Goal: Task Accomplishment & Management: Use online tool/utility

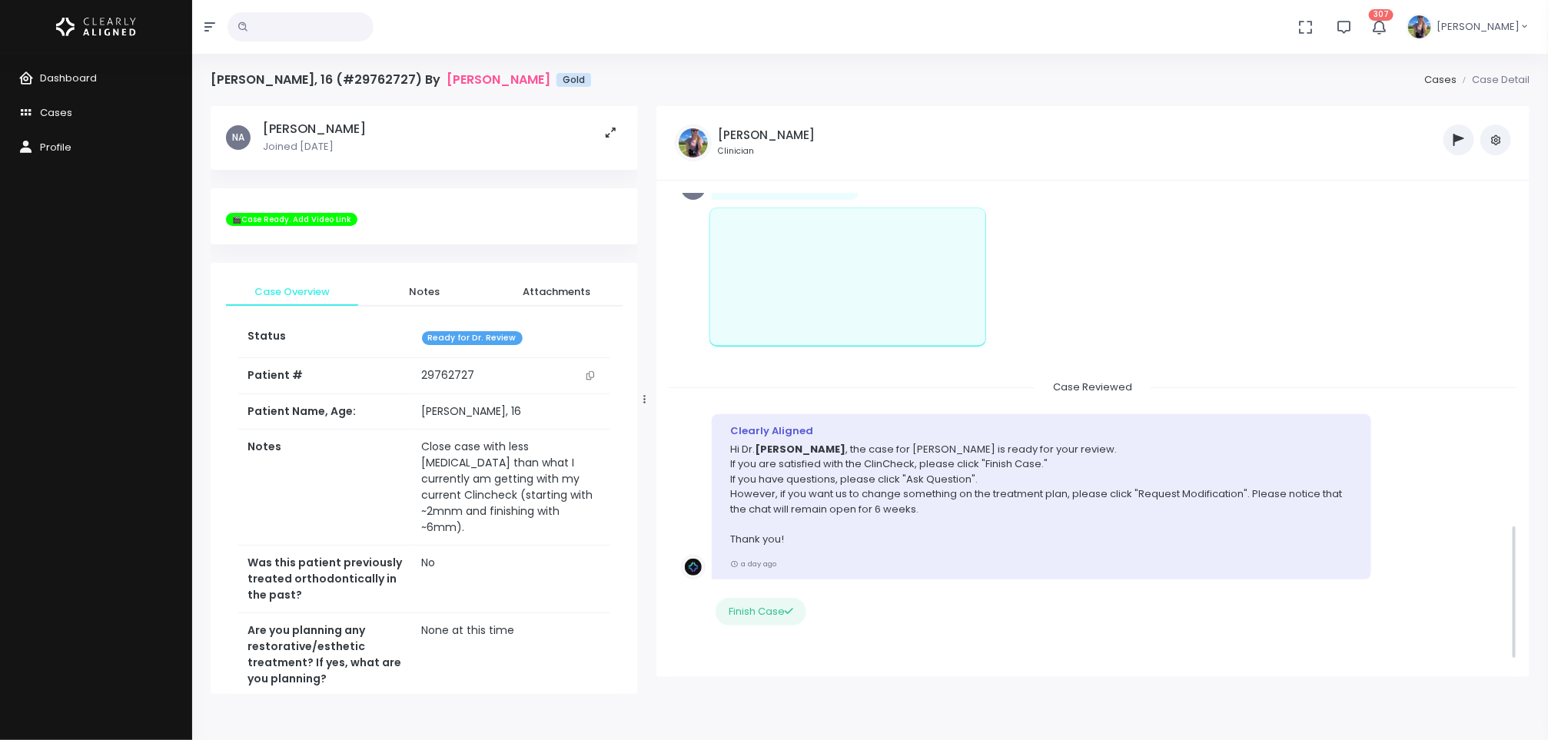
scroll to position [1209, 0]
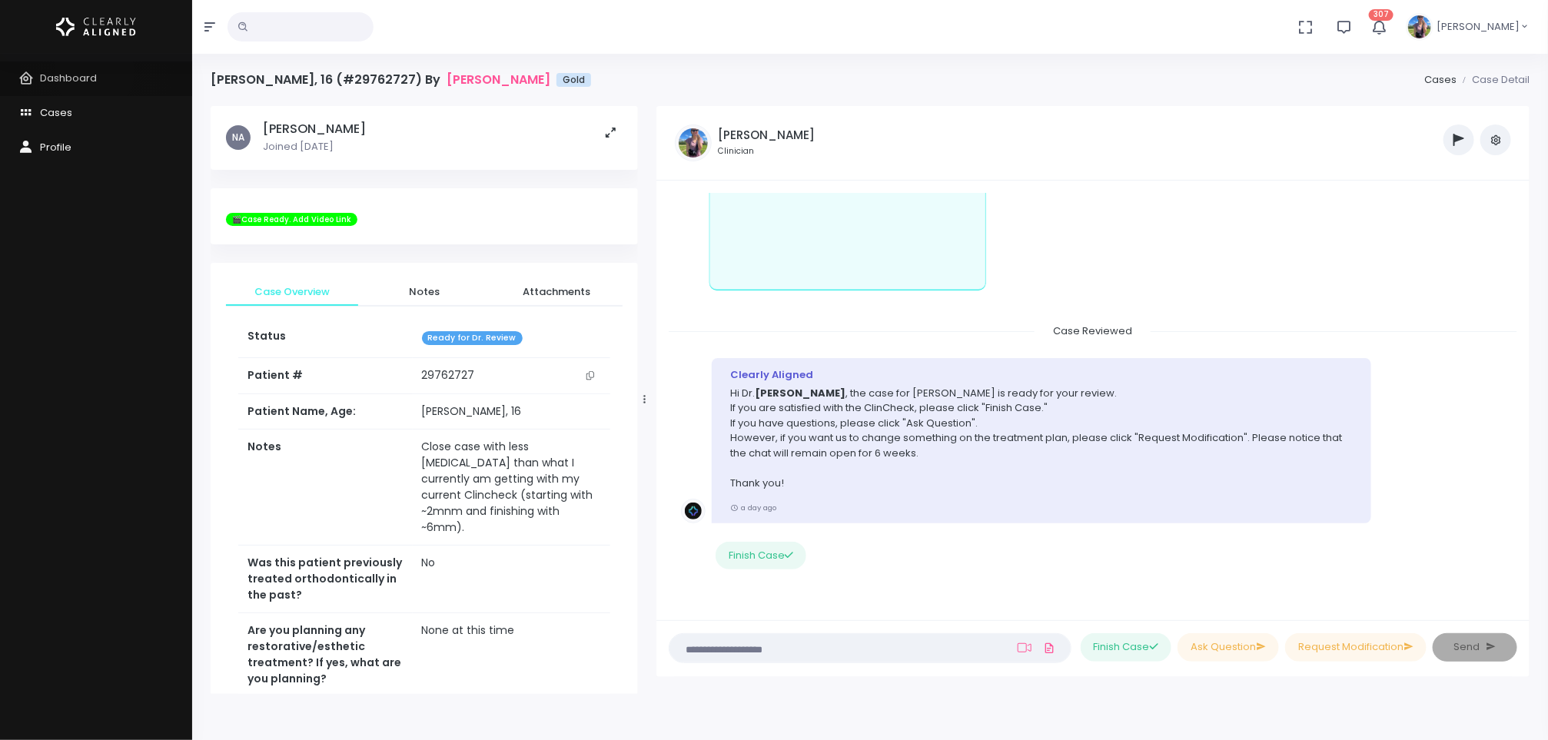
click at [95, 72] on span "Dashboard" at bounding box center [68, 78] width 57 height 15
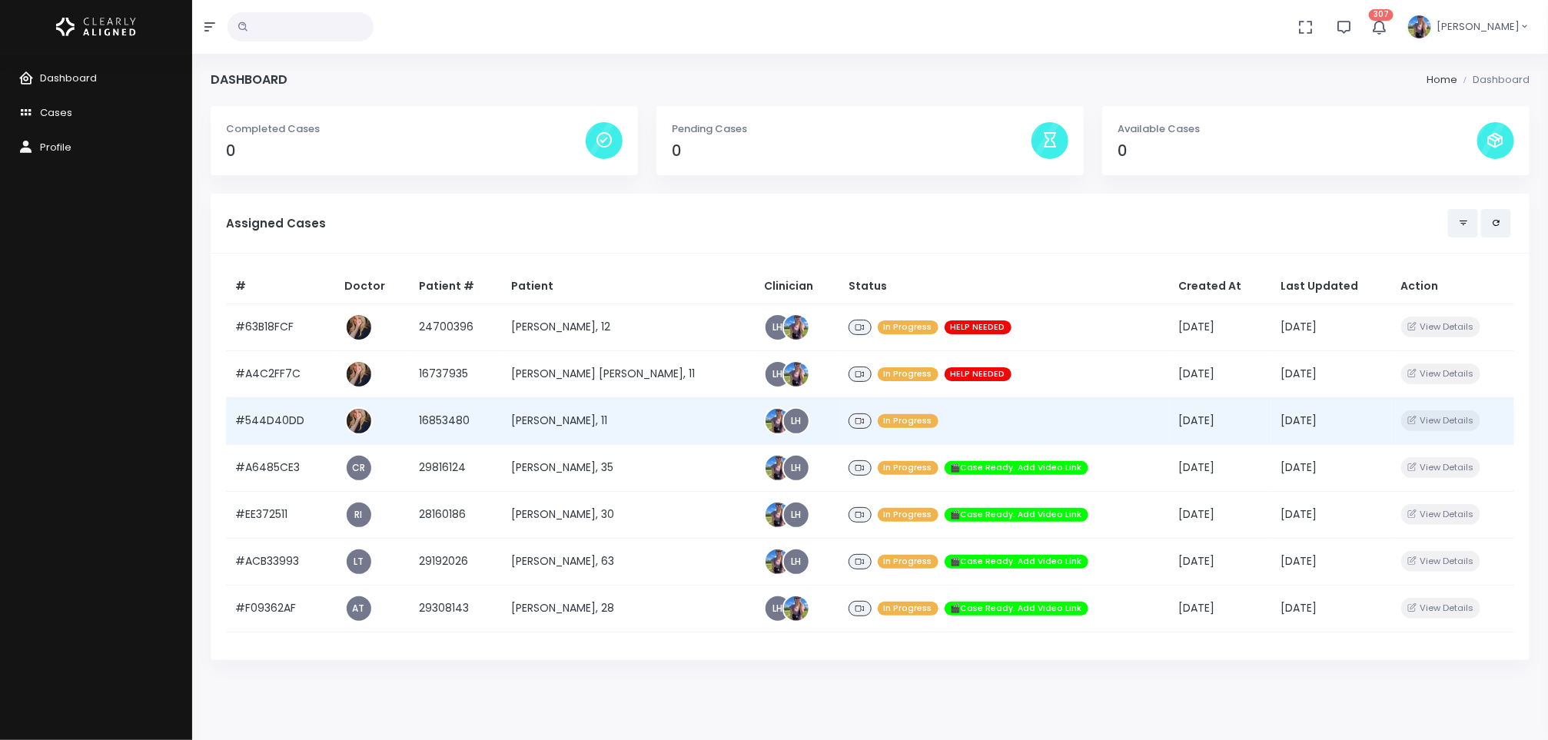
click at [558, 410] on td "[PERSON_NAME], 11" at bounding box center [628, 420] width 253 height 47
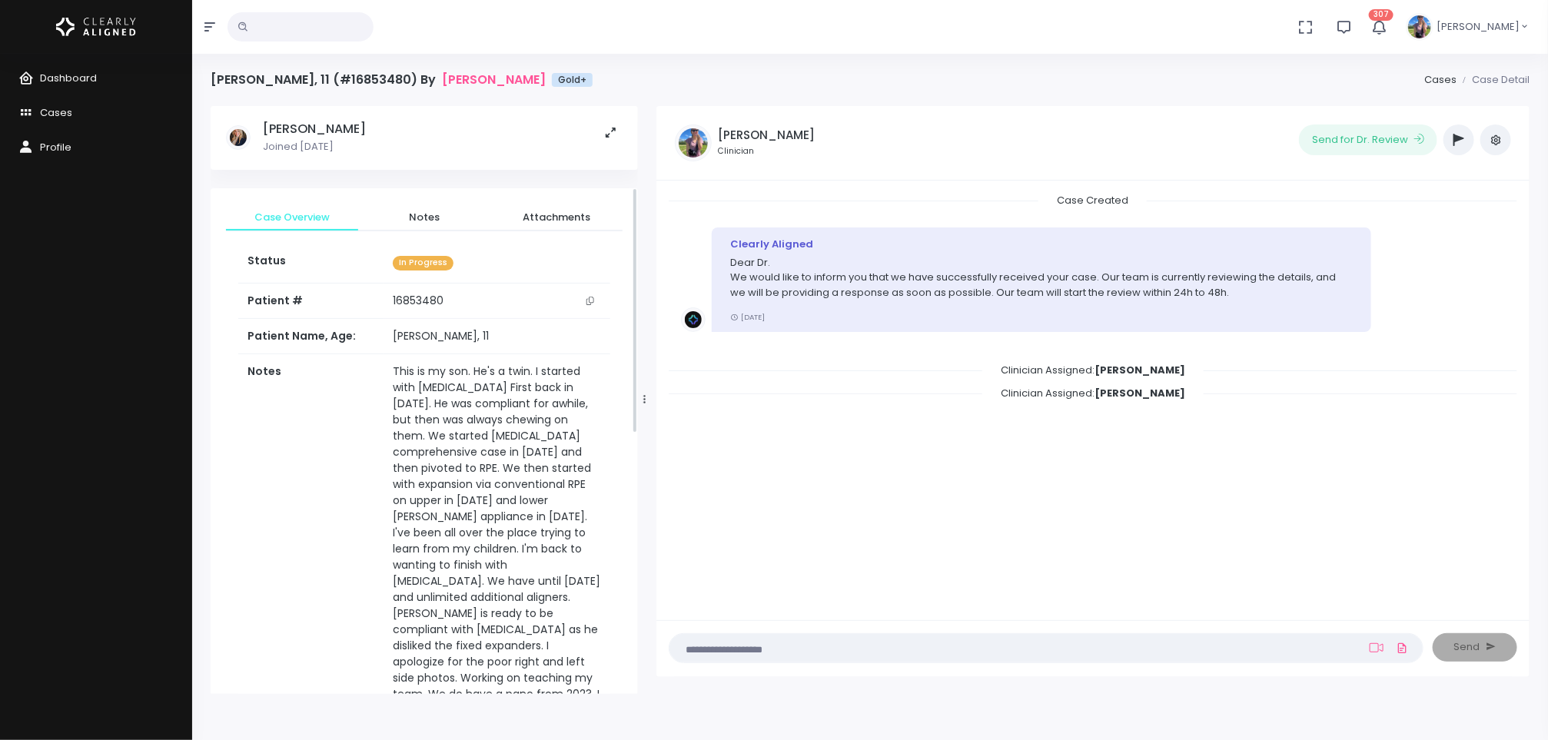
scroll to position [815, 0]
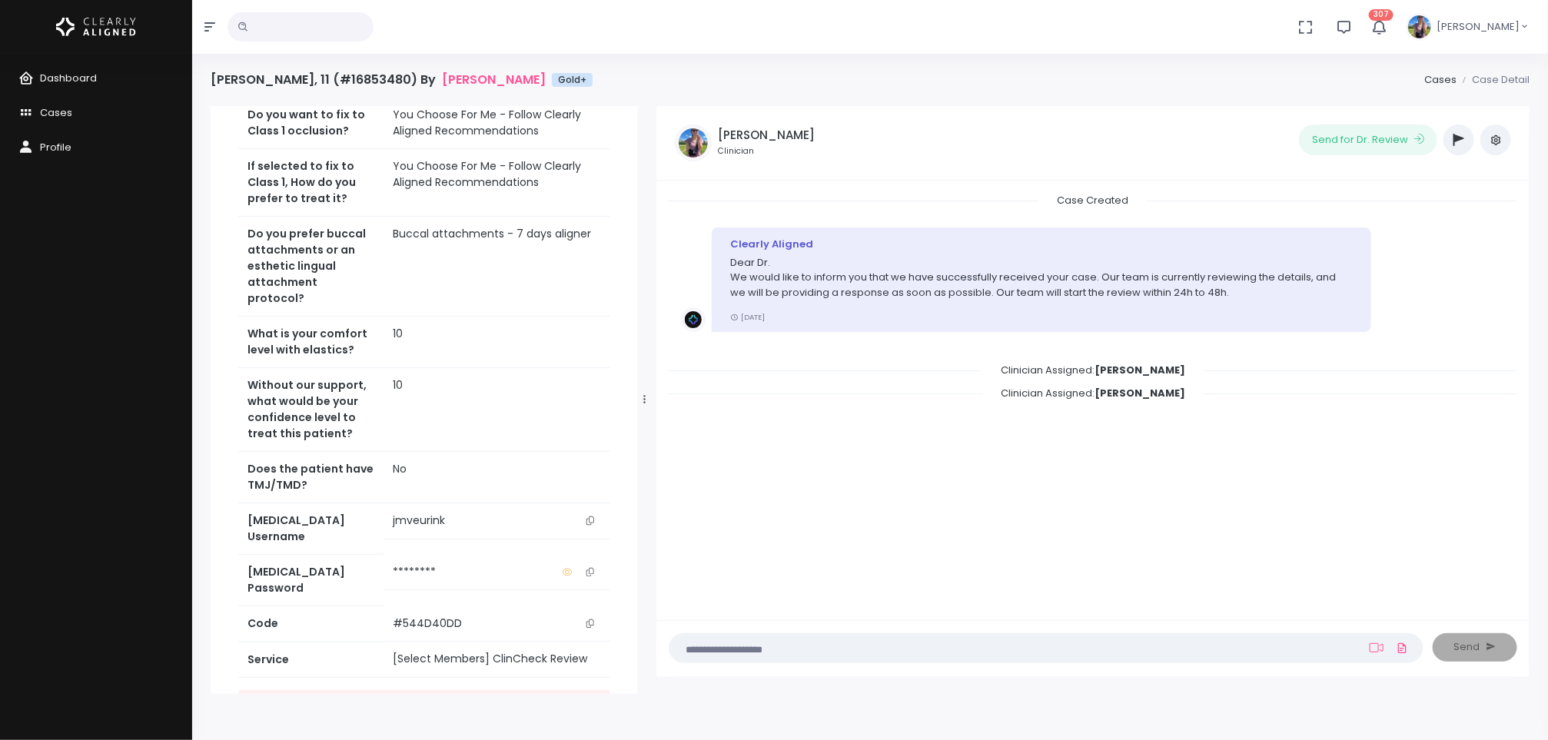
click at [1456, 148] on button "button" at bounding box center [1458, 139] width 31 height 31
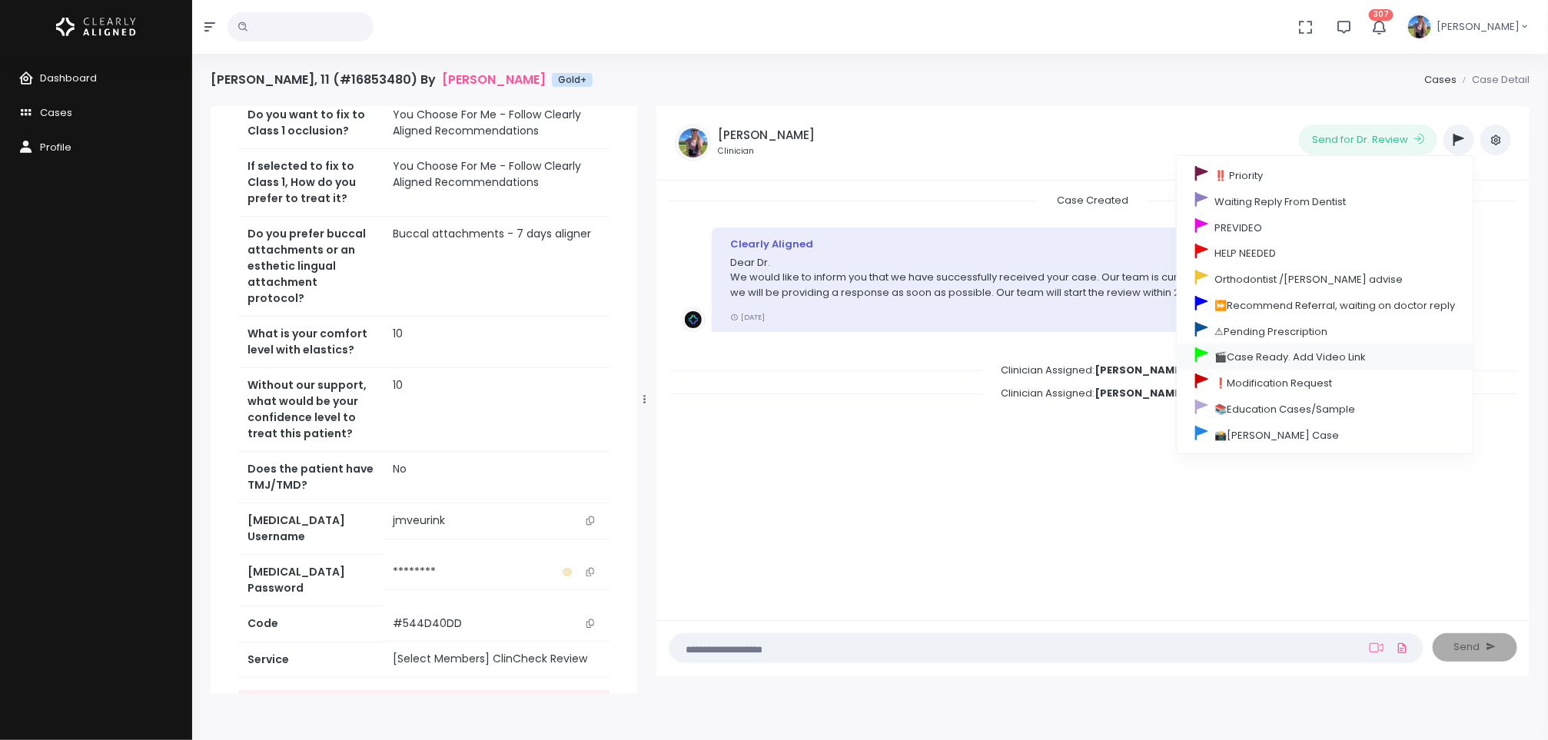
click at [1309, 357] on link "🎬Case Ready. Add Video Link" at bounding box center [1325, 357] width 297 height 26
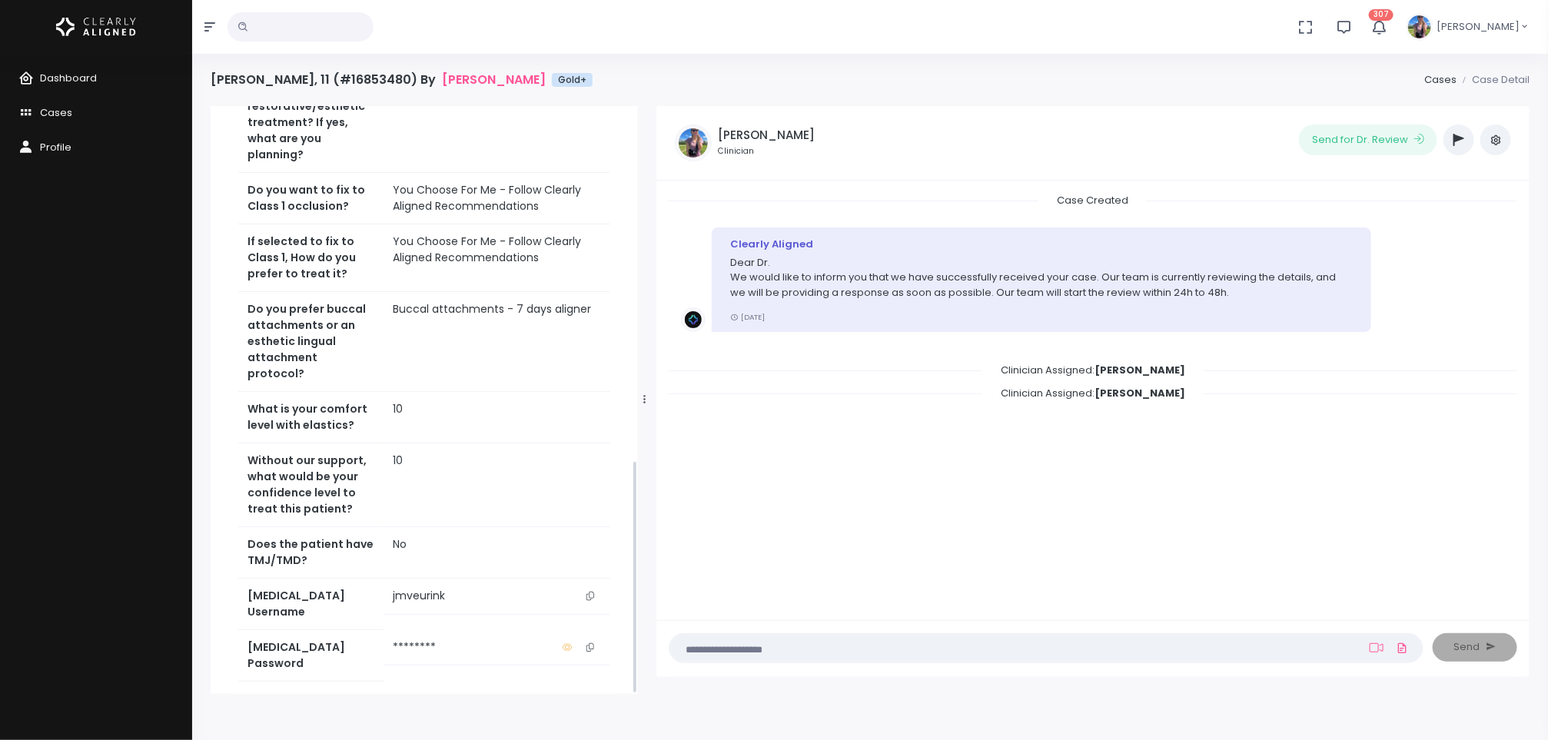
scroll to position [890, 0]
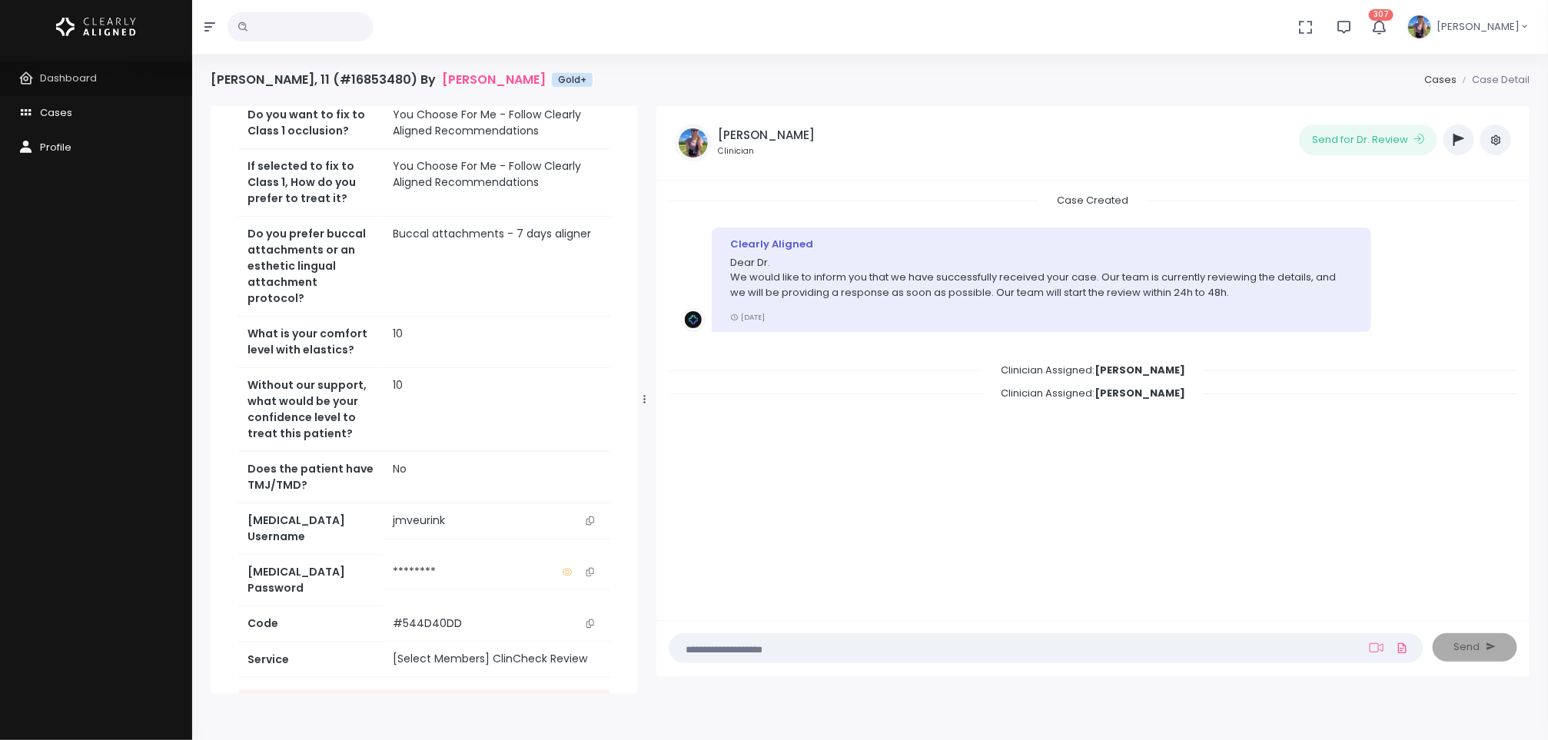
click at [76, 75] on span "Dashboard" at bounding box center [68, 78] width 57 height 15
